Goal: Use online tool/utility: Use online tool/utility

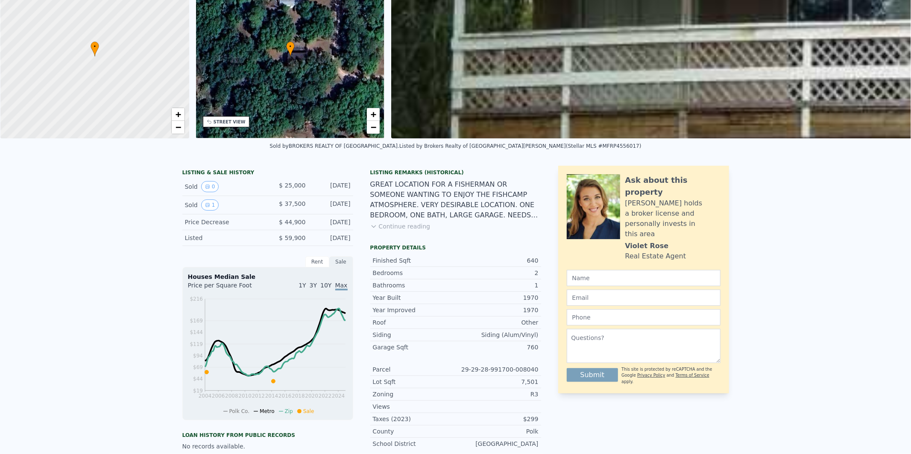
scroll to position [3, 0]
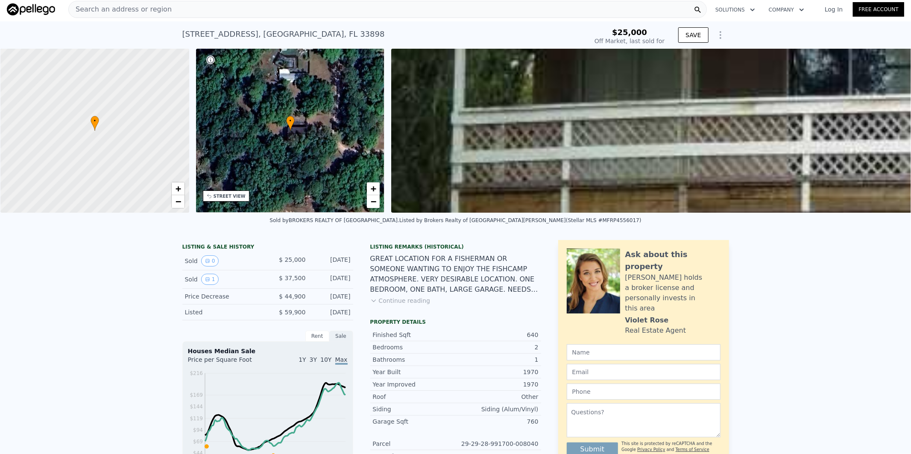
type input "$ 86,000"
type input "$ 39,675"
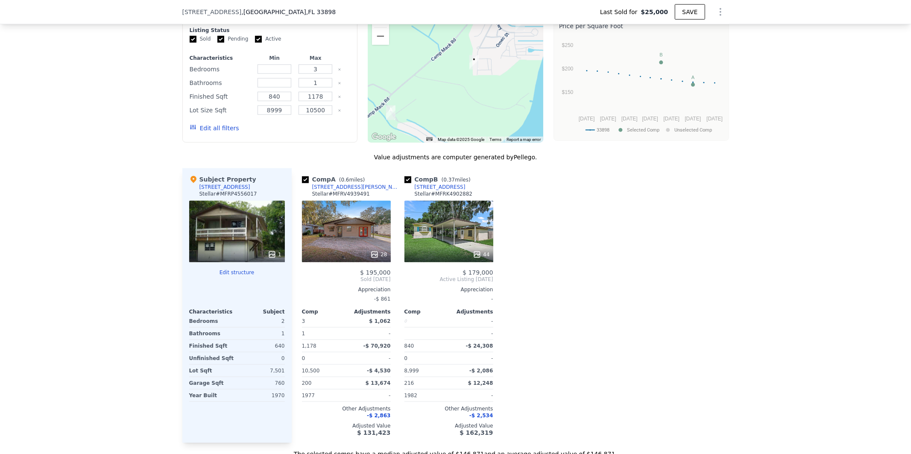
scroll to position [632, 0]
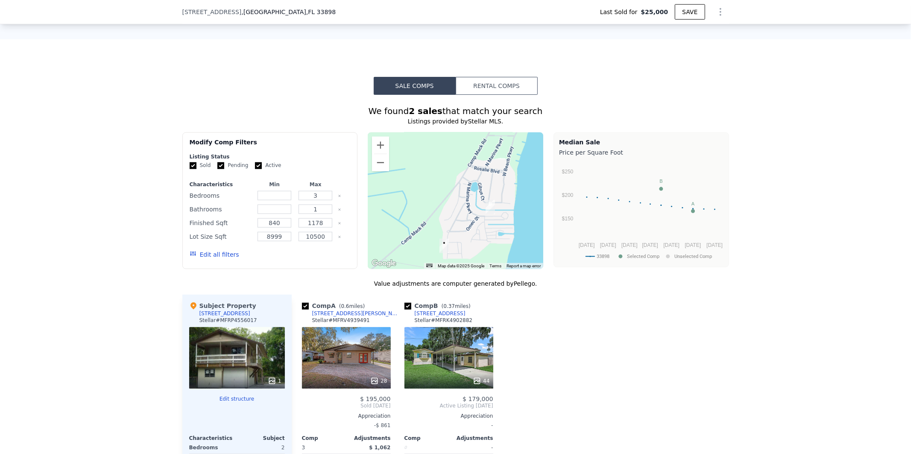
drag, startPoint x: 434, startPoint y: 185, endPoint x: 404, endPoint y: 242, distance: 64.6
click at [404, 242] on div at bounding box center [456, 200] width 176 height 137
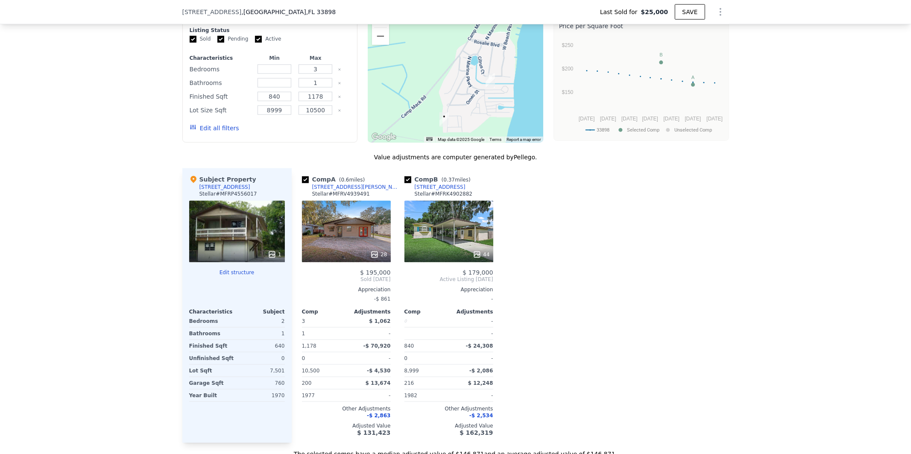
click at [360, 241] on div "28" at bounding box center [346, 232] width 89 height 62
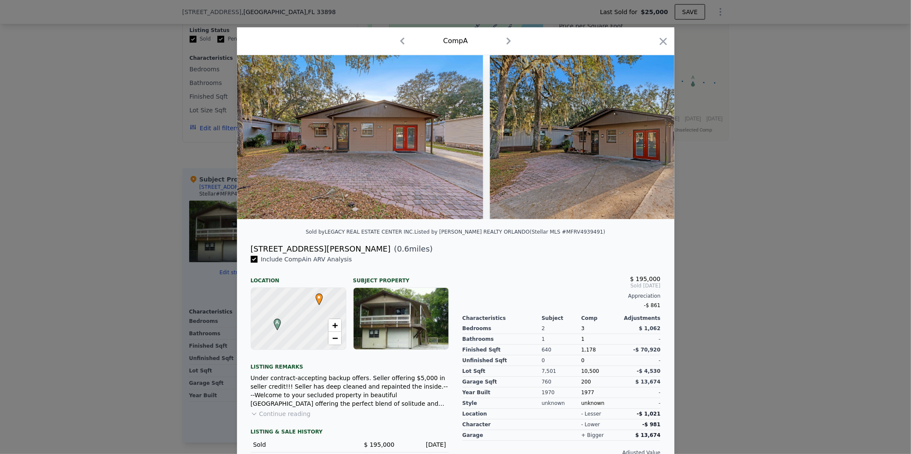
click at [390, 318] on div at bounding box center [401, 319] width 95 height 62
click at [660, 41] on icon "button" at bounding box center [663, 41] width 7 height 7
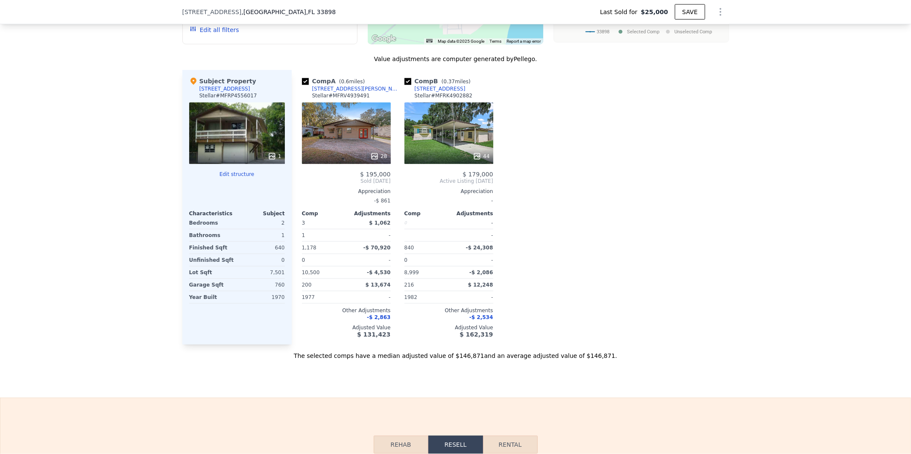
scroll to position [886, 0]
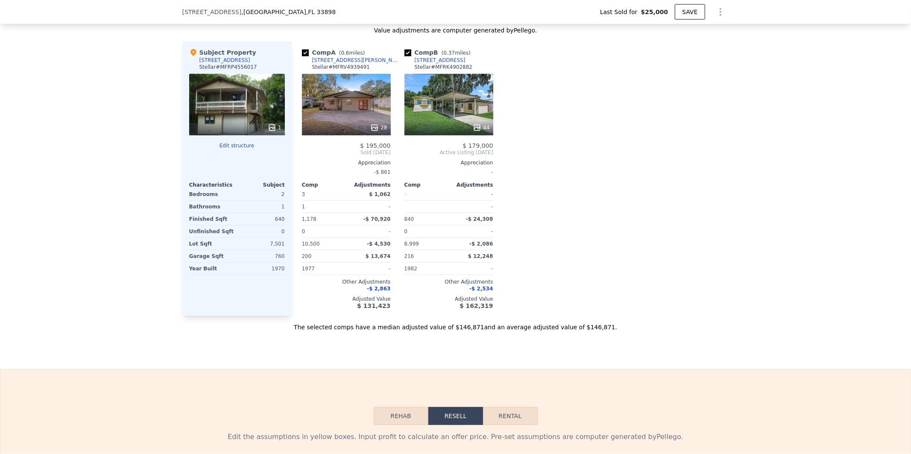
click at [434, 117] on div "44" at bounding box center [449, 105] width 89 height 62
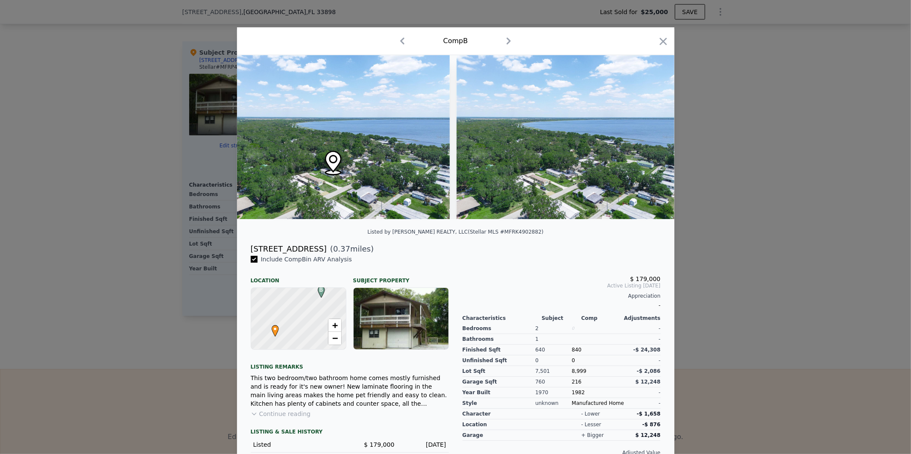
scroll to position [0, 8756]
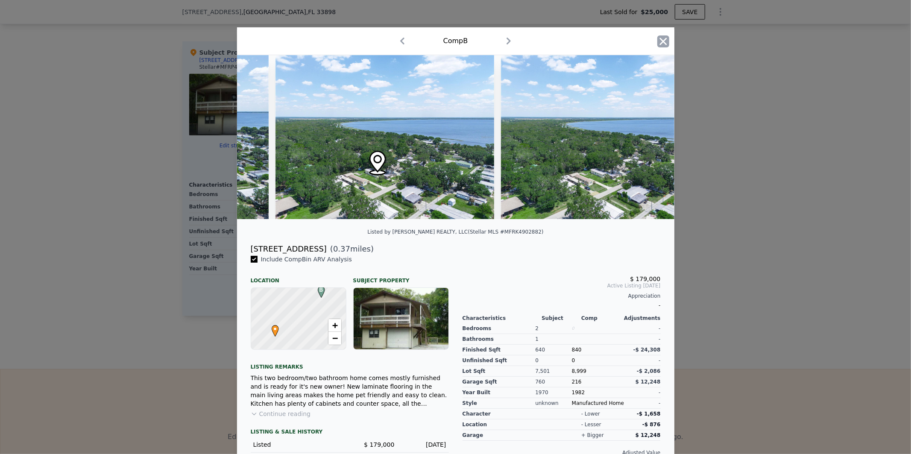
click at [663, 45] on icon "button" at bounding box center [664, 41] width 12 height 12
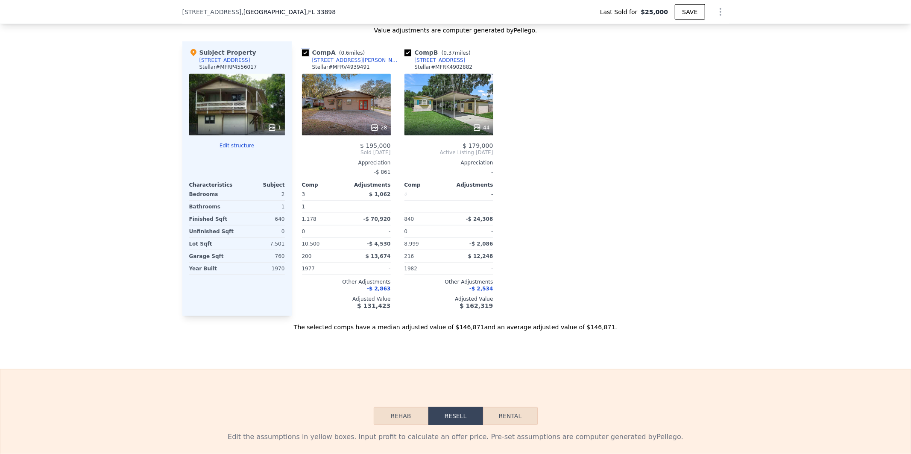
click at [302, 56] on input "checkbox" at bounding box center [305, 53] width 7 height 7
checkbox input "false"
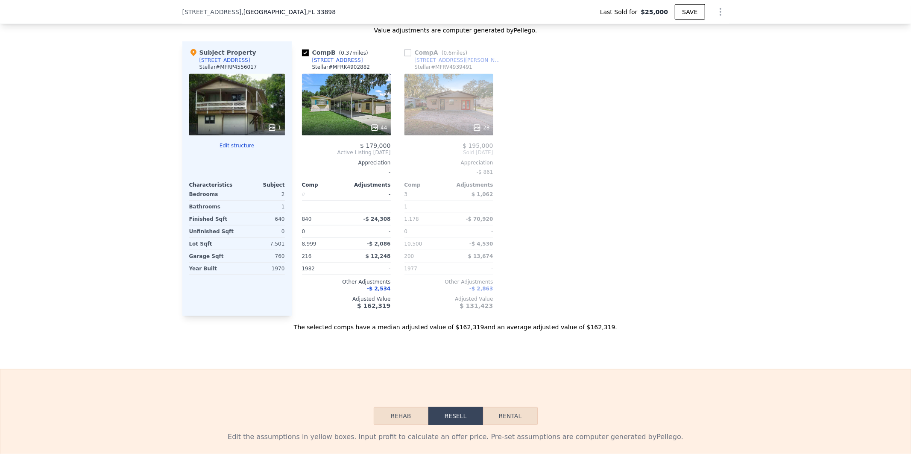
click at [229, 117] on div "1" at bounding box center [237, 105] width 96 height 62
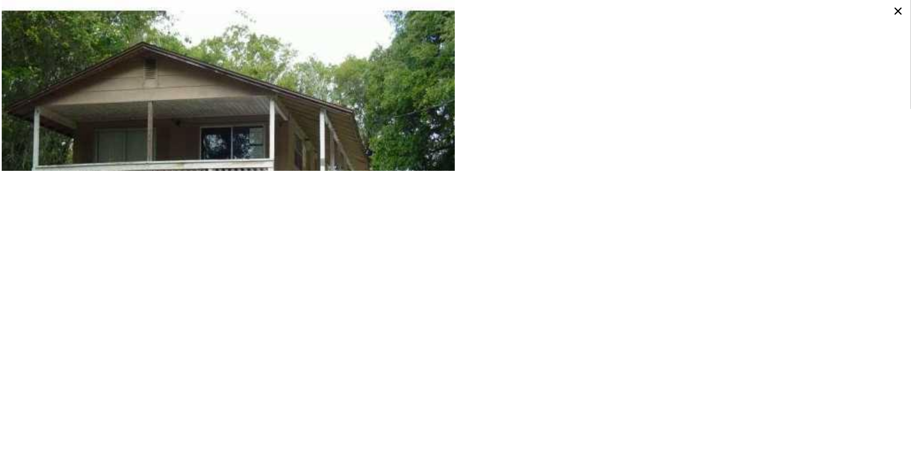
click at [893, 11] on icon at bounding box center [898, 10] width 15 height 15
